Goal: Task Accomplishment & Management: Complete application form

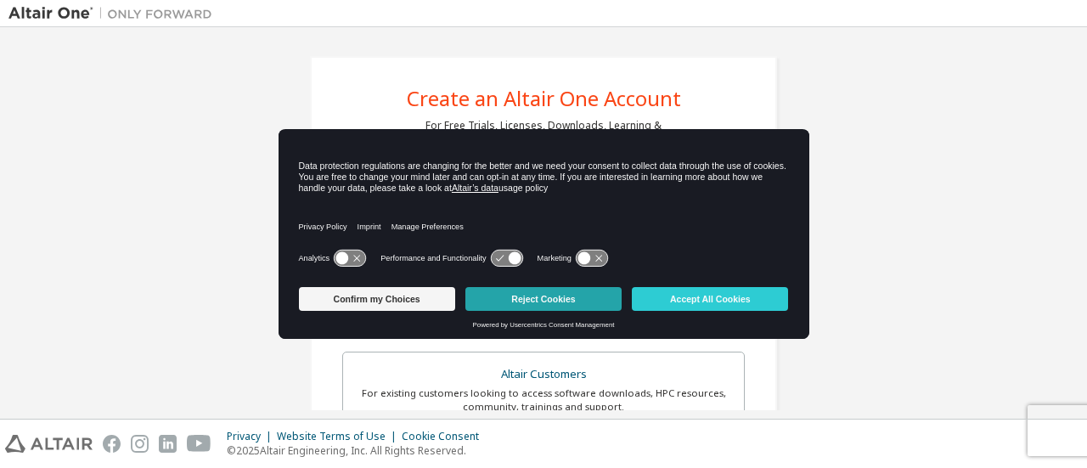
click at [564, 291] on button "Reject Cookies" at bounding box center [543, 299] width 156 height 24
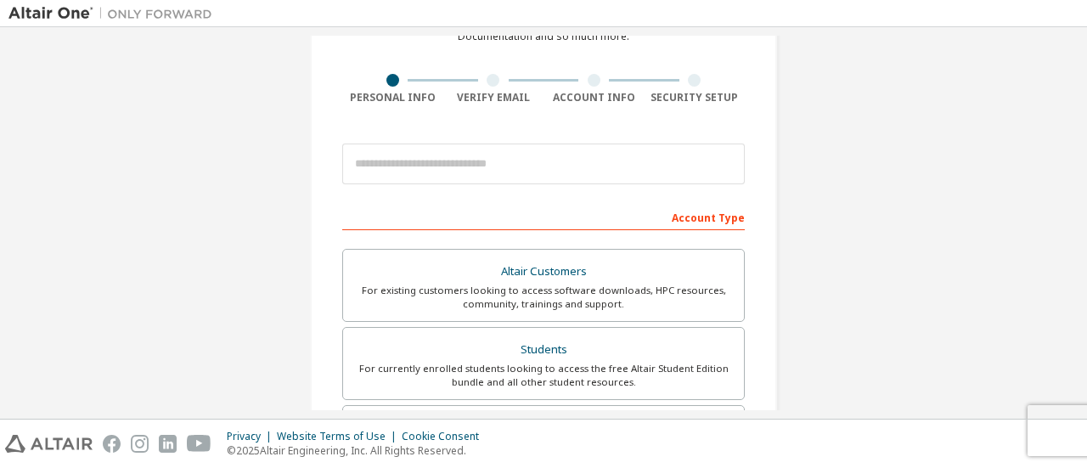
scroll to position [110, 0]
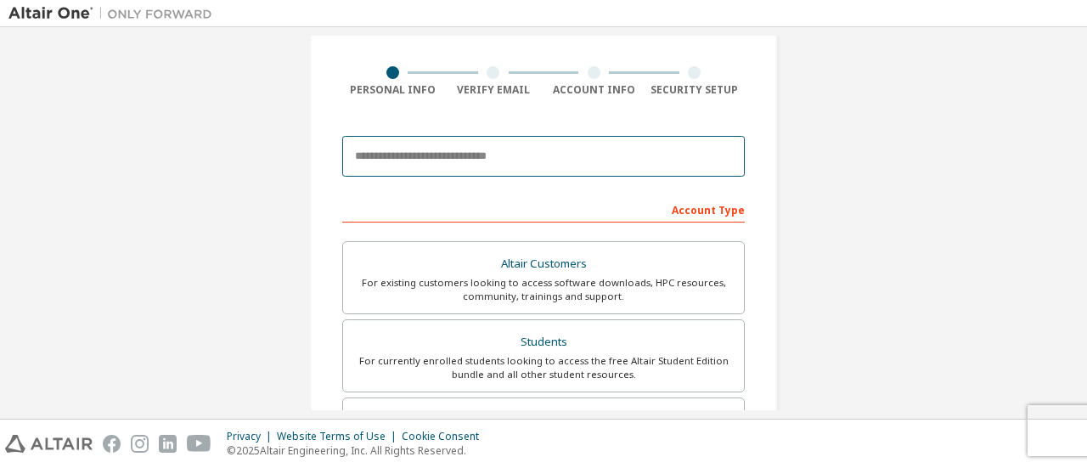
click at [554, 161] on input "email" at bounding box center [543, 156] width 403 height 41
click at [521, 161] on input "email" at bounding box center [543, 156] width 403 height 41
click at [566, 147] on input "email" at bounding box center [543, 156] width 403 height 41
type input "**********"
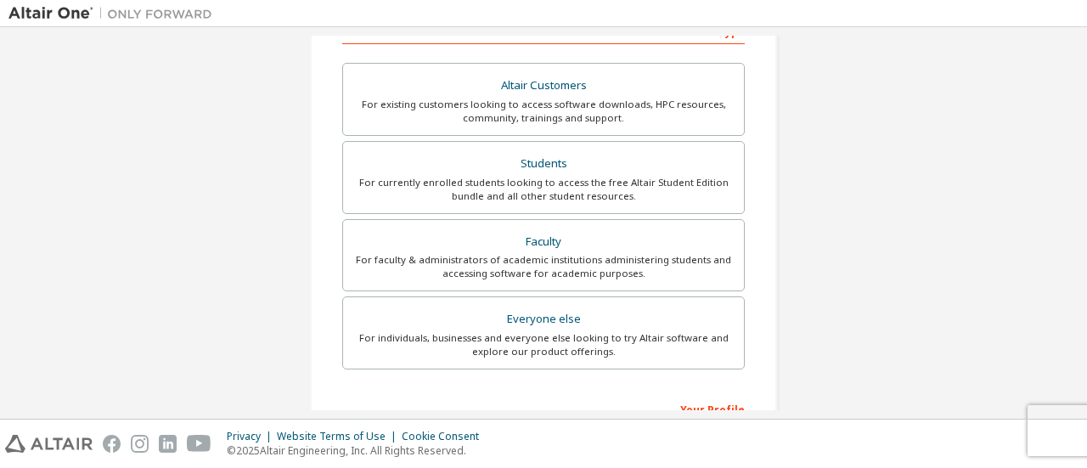
scroll to position [291, 0]
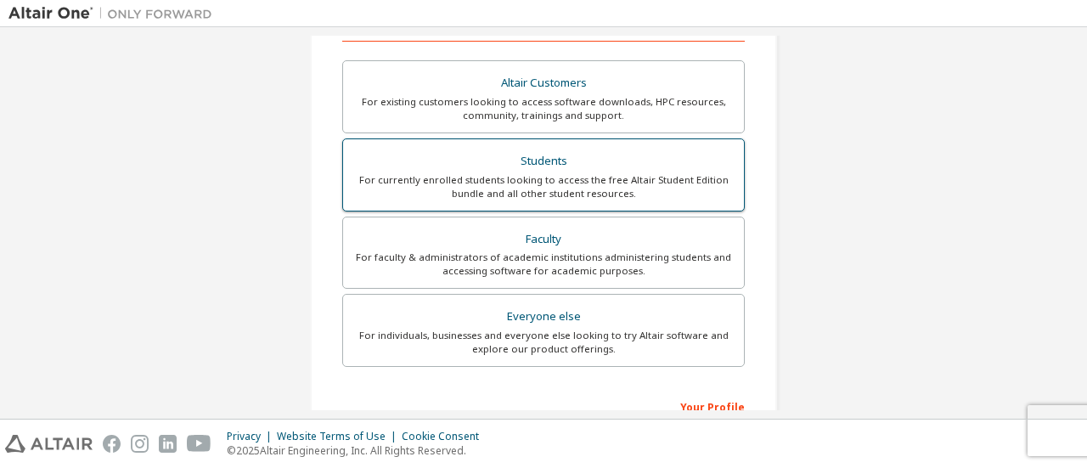
click at [545, 166] on div "Students" at bounding box center [543, 161] width 380 height 24
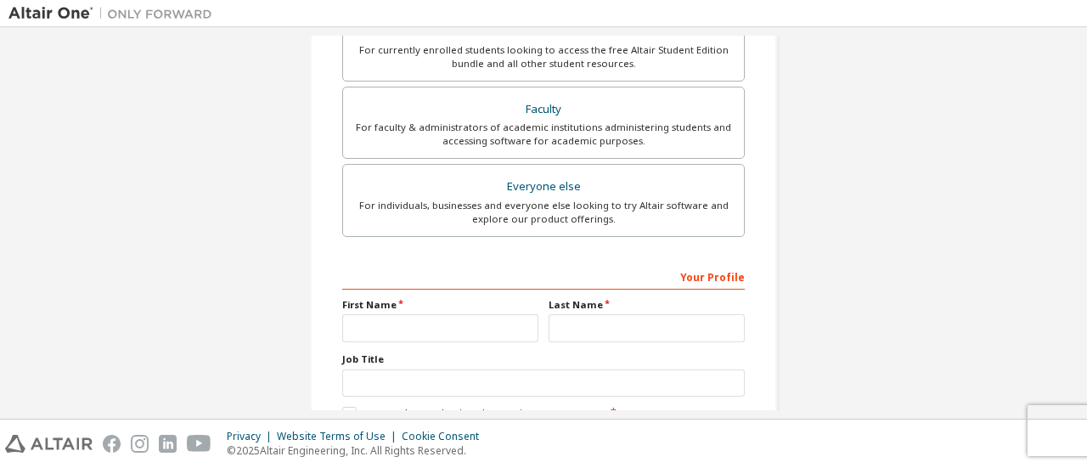
scroll to position [520, 0]
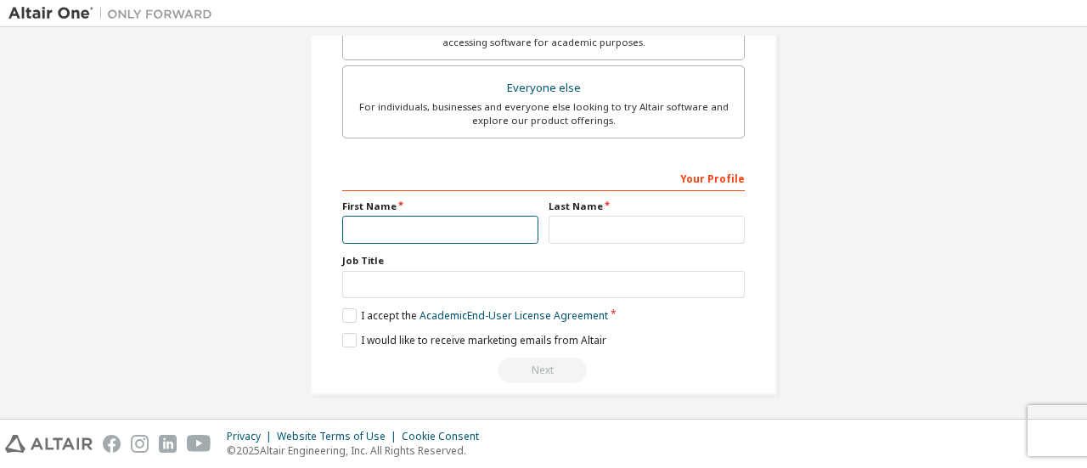
click at [457, 224] on input "text" at bounding box center [440, 230] width 196 height 28
type input "*****"
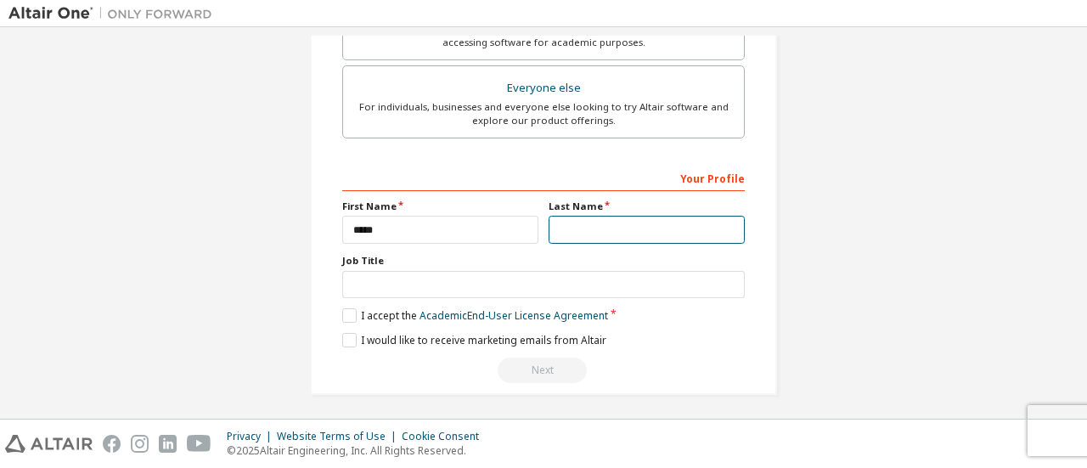
click at [586, 220] on input "text" at bounding box center [647, 230] width 196 height 28
type input "*****"
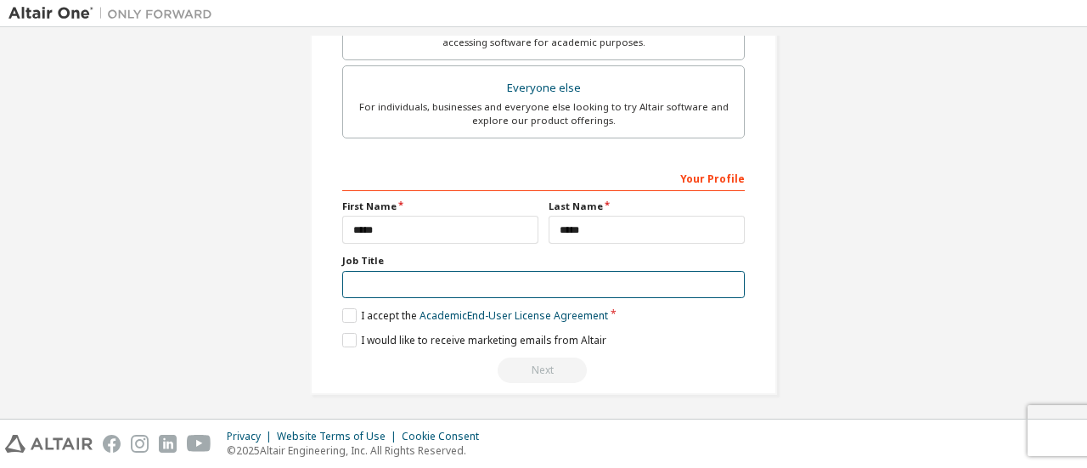
click at [523, 275] on input "text" at bounding box center [543, 285] width 403 height 28
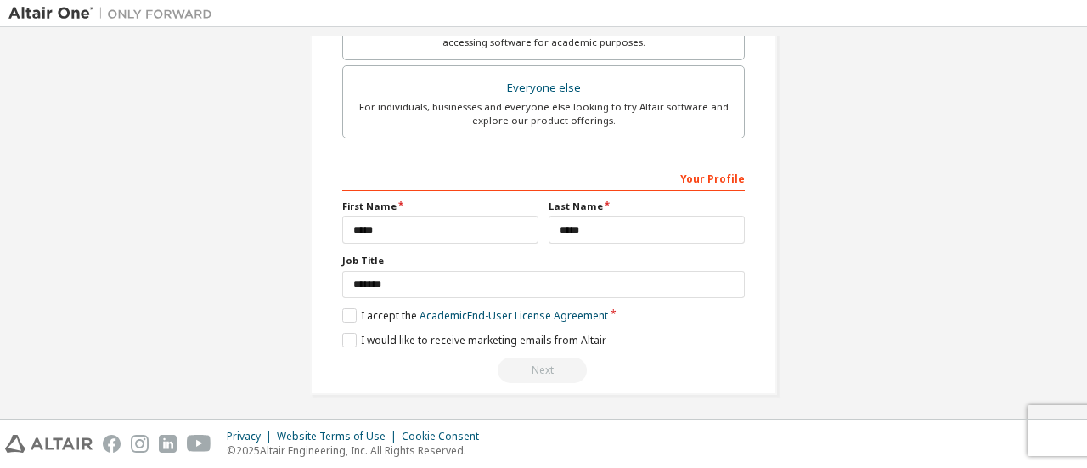
click at [346, 311] on label "I accept the Academic End-User License Agreement" at bounding box center [475, 315] width 266 height 14
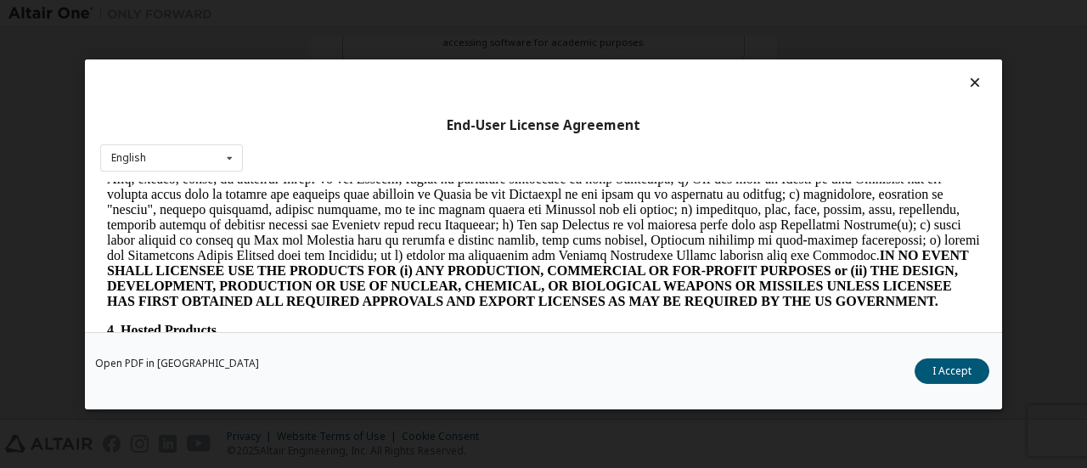
scroll to position [1265, 0]
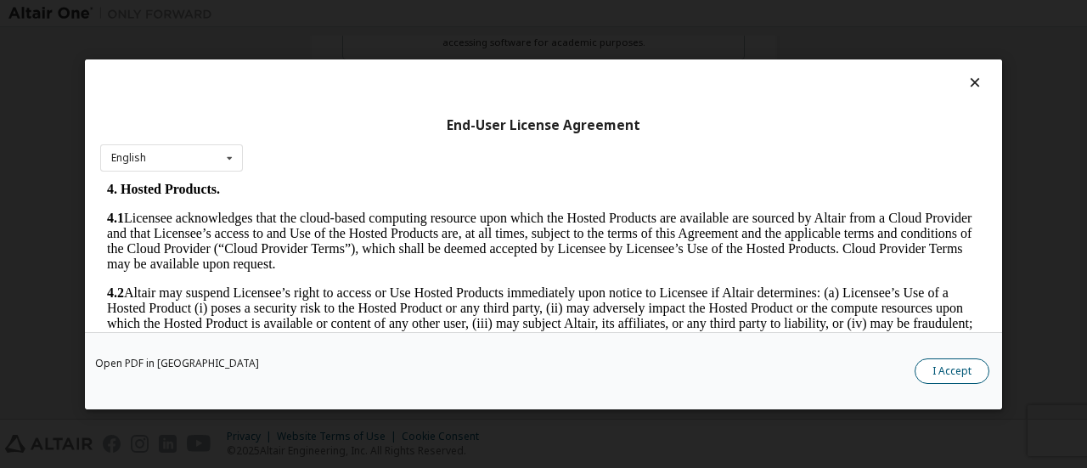
click at [958, 367] on button "I Accept" at bounding box center [952, 370] width 75 height 25
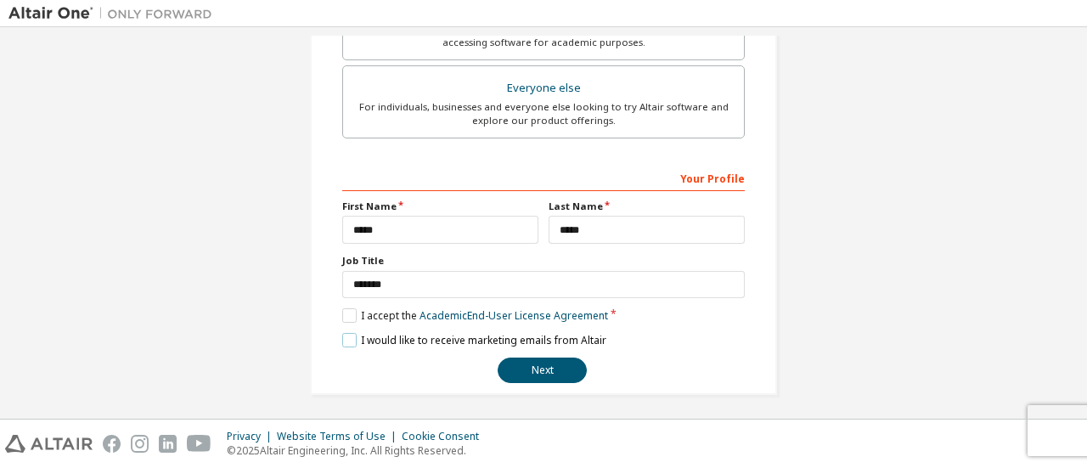
click at [346, 333] on label "I would like to receive marketing emails from Altair" at bounding box center [474, 340] width 264 height 14
click at [346, 308] on label "I accept the Academic End-User License Agreement" at bounding box center [475, 315] width 266 height 14
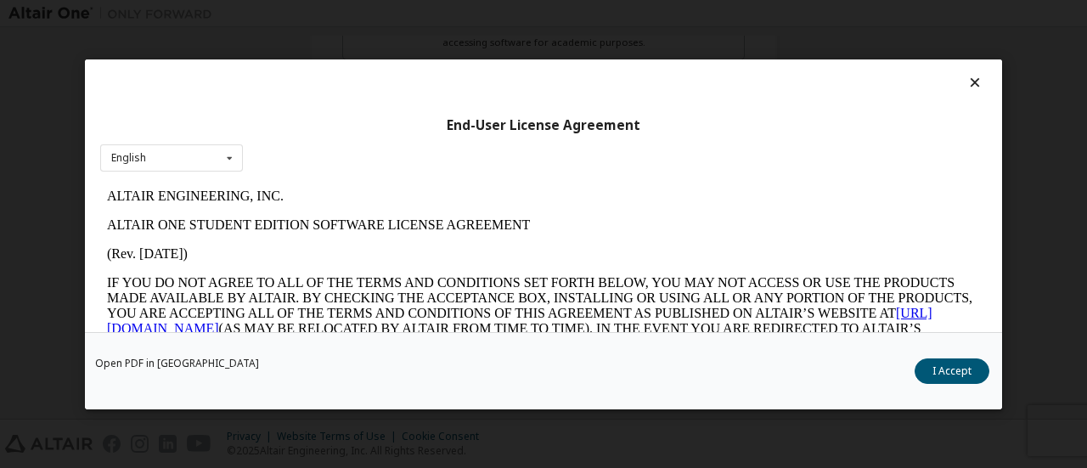
scroll to position [0, 0]
click at [922, 371] on button "I Accept" at bounding box center [952, 370] width 75 height 25
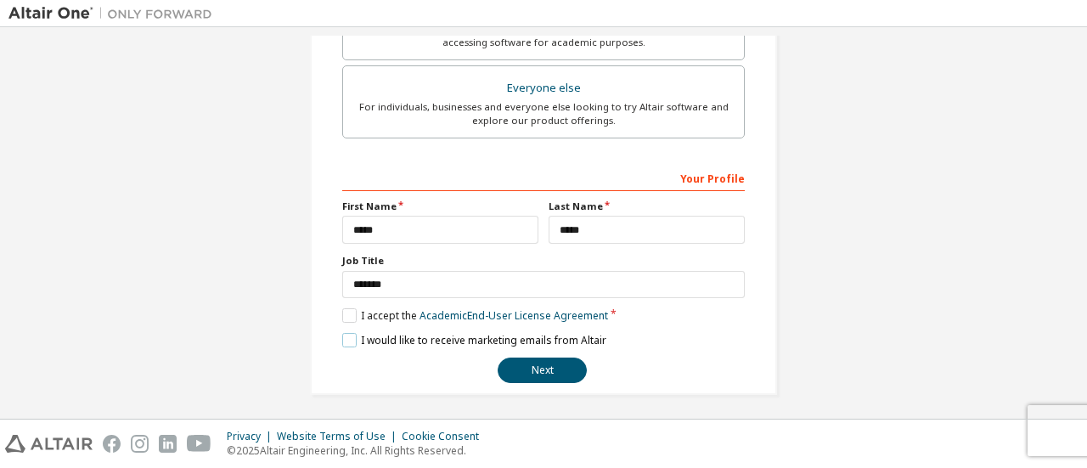
click at [345, 337] on label "I would like to receive marketing emails from Altair" at bounding box center [474, 340] width 264 height 14
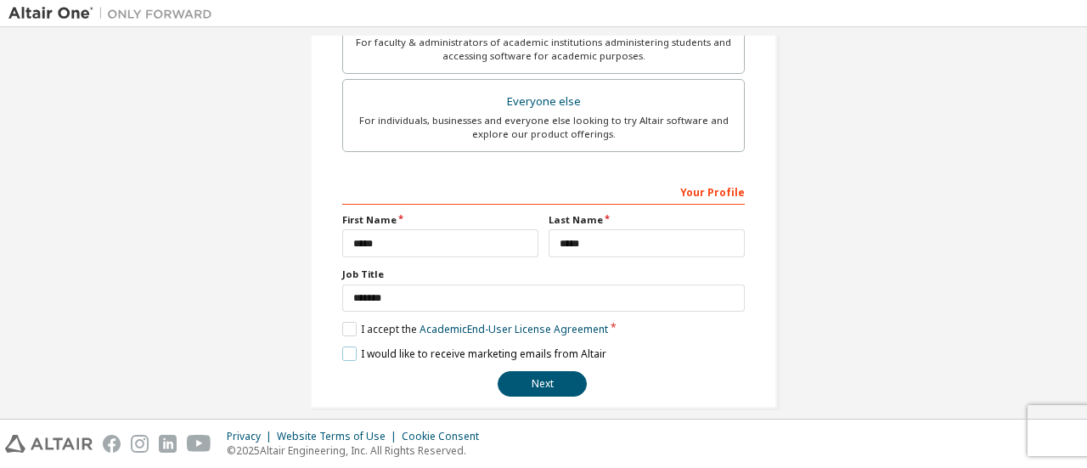
scroll to position [510, 0]
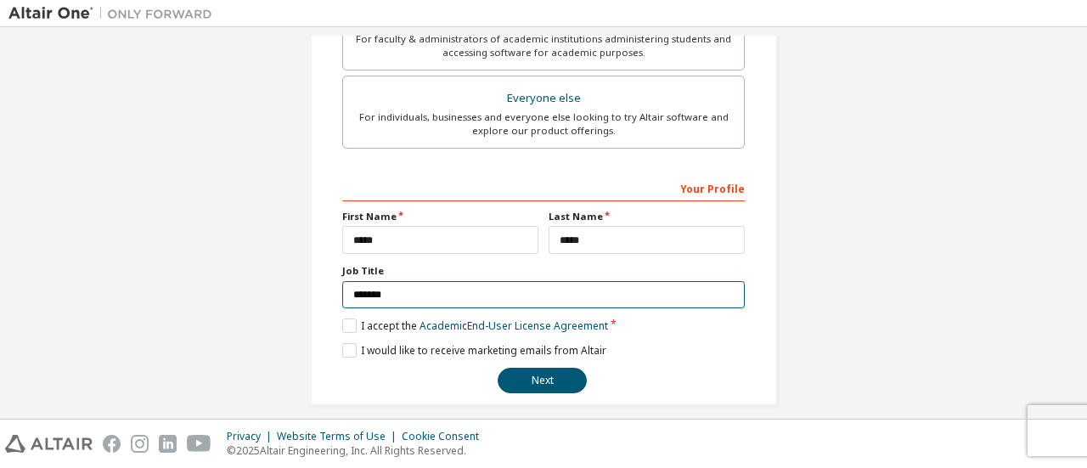
click at [460, 297] on input "*******" at bounding box center [543, 295] width 403 height 28
type input "*"
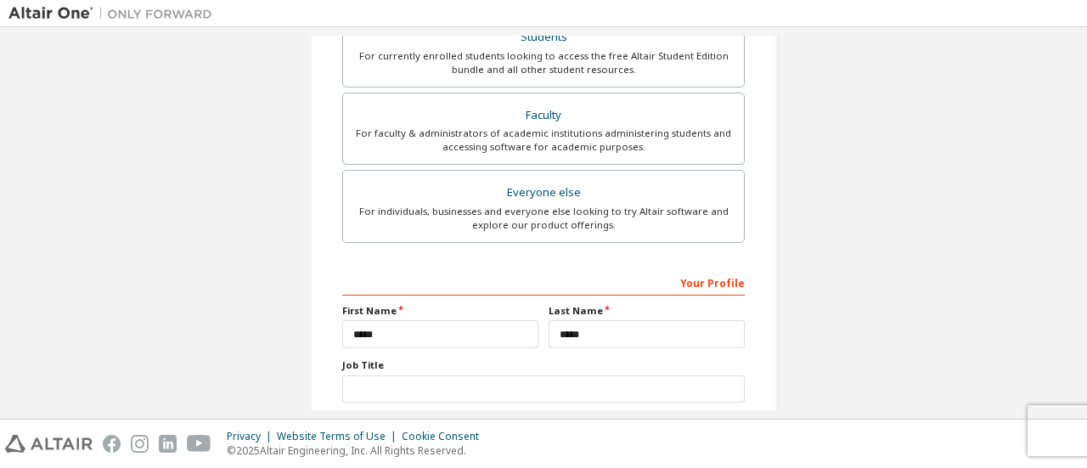
scroll to position [520, 0]
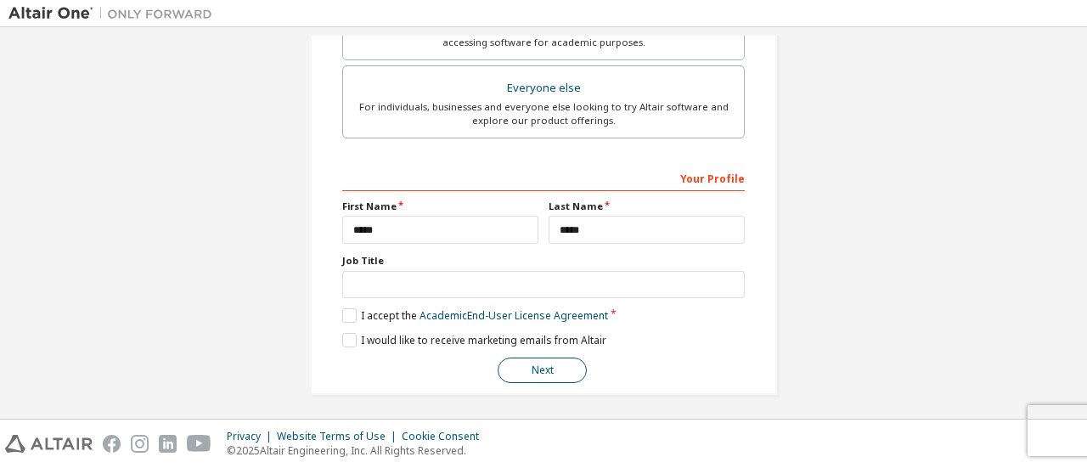
click at [522, 369] on button "Next" at bounding box center [542, 370] width 89 height 25
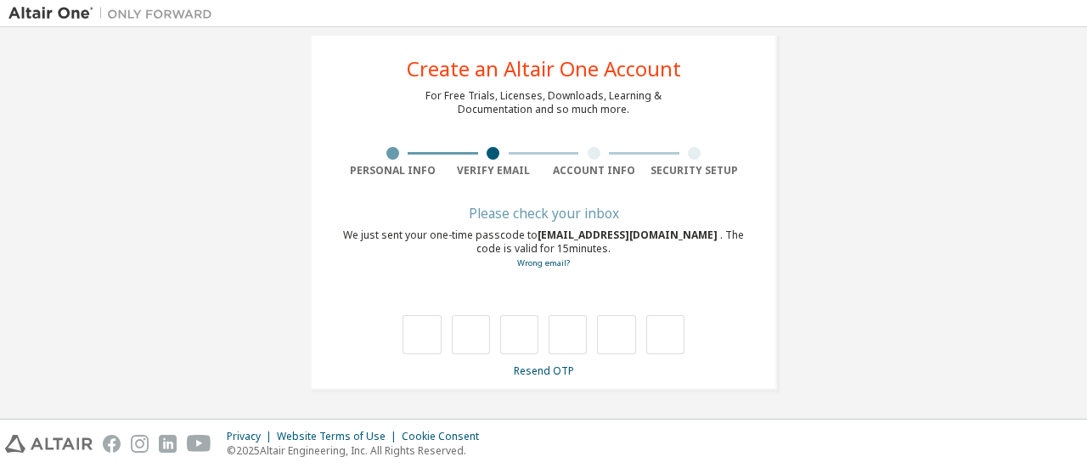
scroll to position [29, 0]
type input "*"
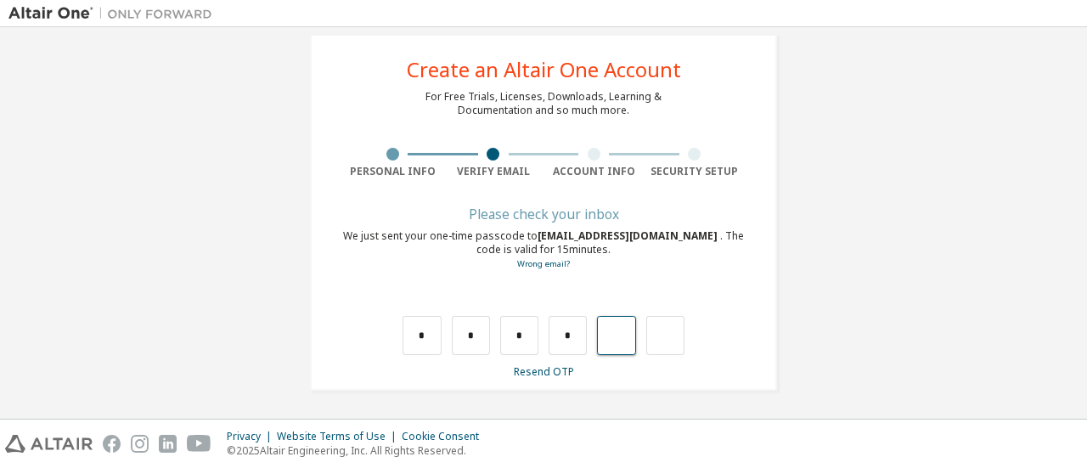
type input "*"
